Goal: Navigation & Orientation: Find specific page/section

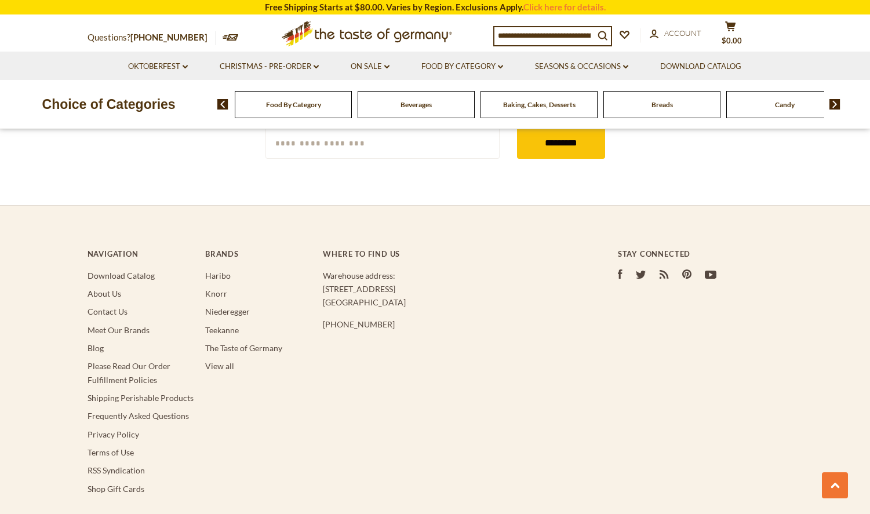
scroll to position [2171, 0]
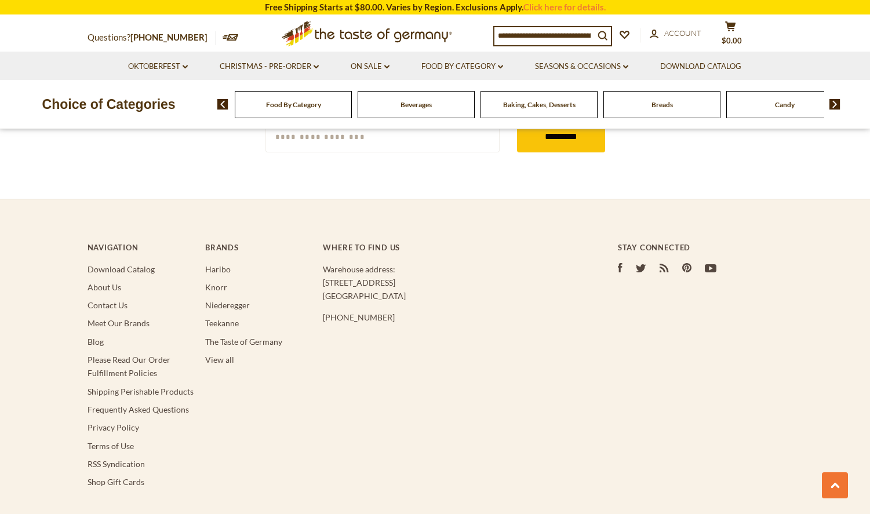
drag, startPoint x: 402, startPoint y: 297, endPoint x: 321, endPoint y: 285, distance: 82.2
click at [321, 285] on div "Navigation Download Catalog About Us Contact Us Meet Our Brands Blog Please Rea…" at bounding box center [436, 373] width 696 height 307
copy p "[STREET_ADDRESS]"
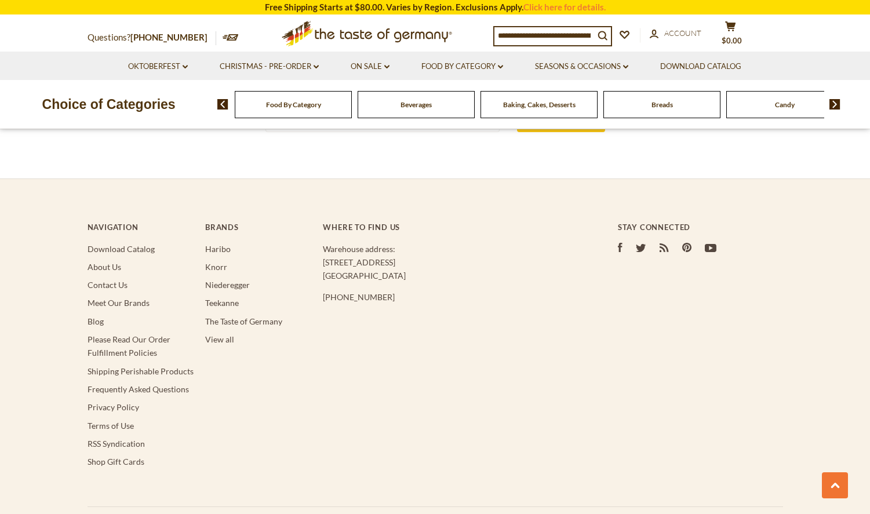
scroll to position [2195, 0]
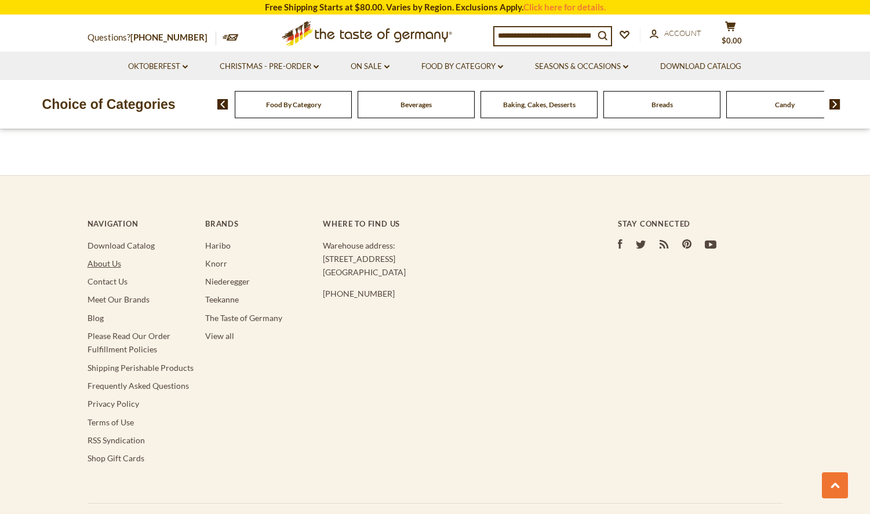
click at [110, 263] on link "About Us" at bounding box center [105, 264] width 34 height 10
